Goal: Task Accomplishment & Management: Manage account settings

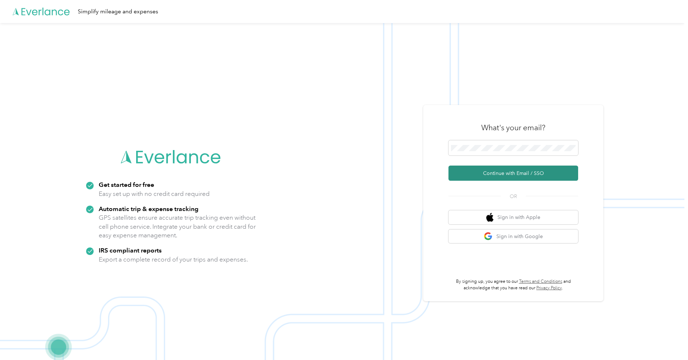
click at [496, 172] on button "Continue with Email / SSO" at bounding box center [514, 172] width 130 height 15
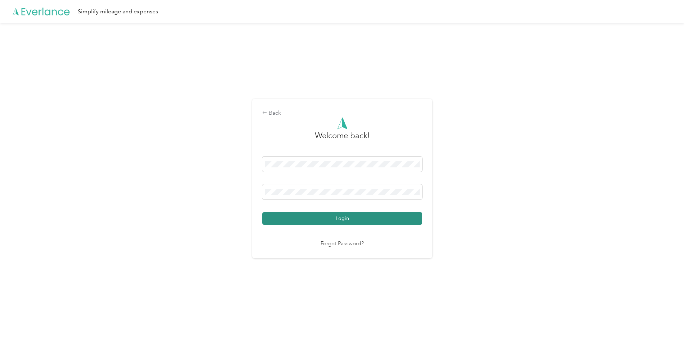
click at [327, 220] on button "Login" at bounding box center [342, 218] width 160 height 13
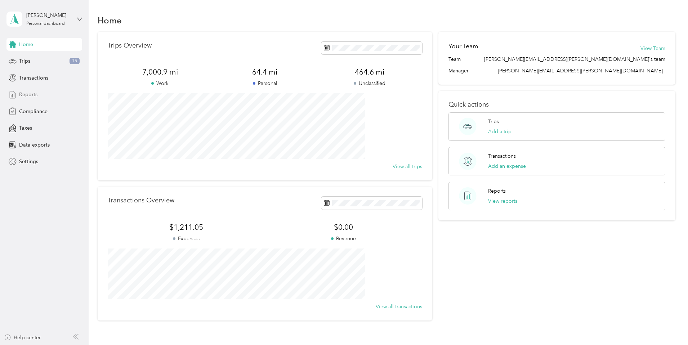
click at [23, 95] on span "Reports" at bounding box center [28, 95] width 18 height 8
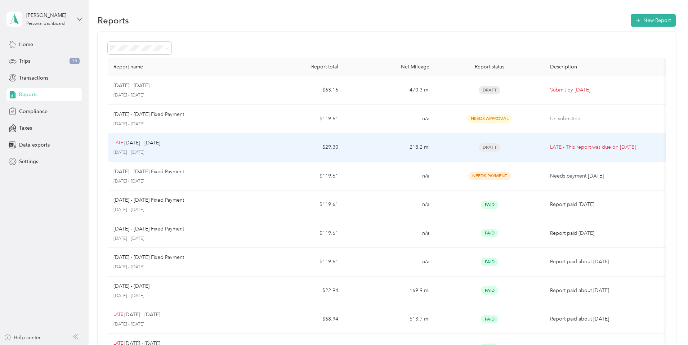
click at [550, 147] on p "LATE - This report was due on [DATE]" at bounding box center [605, 147] width 110 height 8
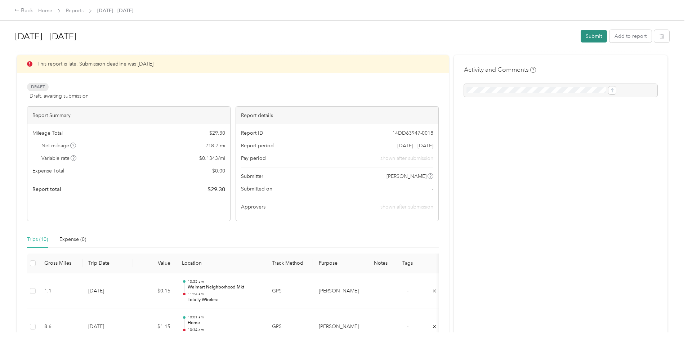
click at [581, 36] on button "Submit" at bounding box center [594, 36] width 26 height 13
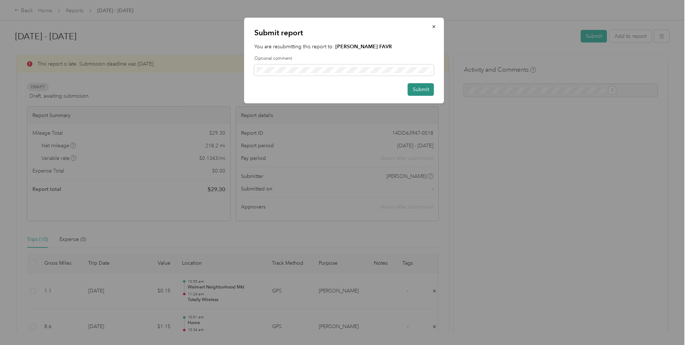
click at [426, 90] on button "Submit" at bounding box center [421, 89] width 26 height 13
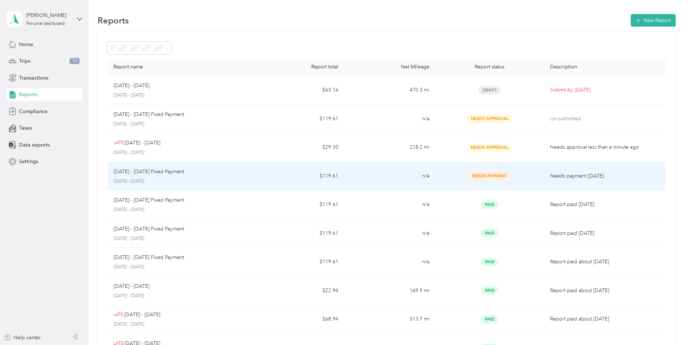
click at [471, 176] on span "Needs Payment" at bounding box center [490, 176] width 43 height 8
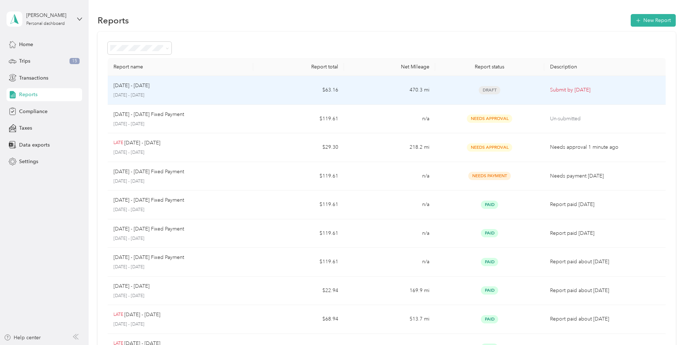
click at [376, 92] on td "470.3 mi" at bounding box center [389, 90] width 91 height 29
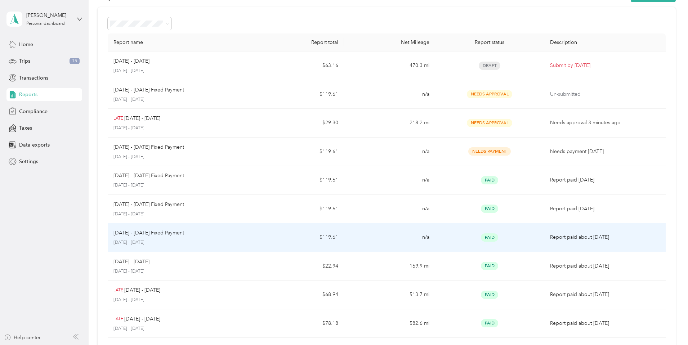
scroll to position [2, 0]
